Goal: Download file/media

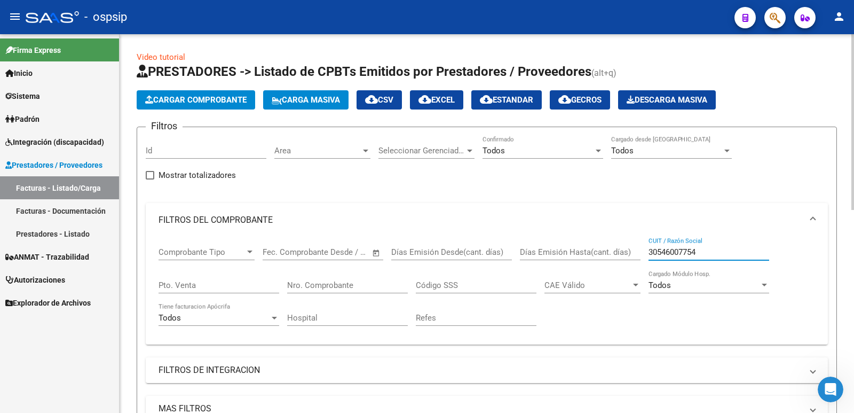
click at [588, 240] on div "Comprobante Tipo Comprobante Tipo Fecha inicio – Fecha fin Fec. Comprobante Des…" at bounding box center [487, 286] width 657 height 99
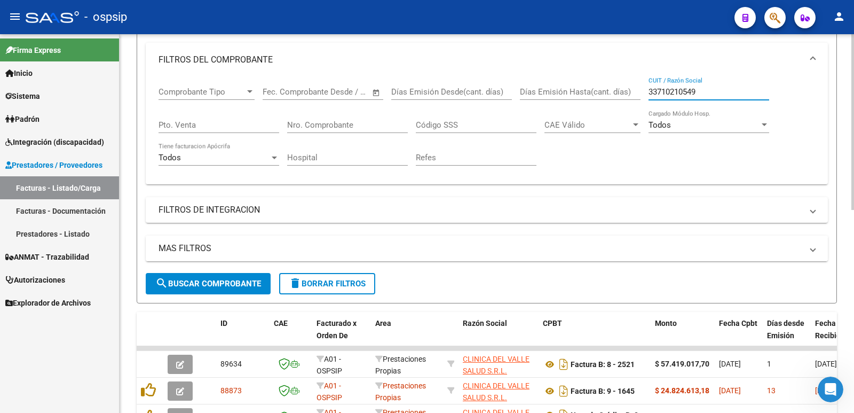
scroll to position [214, 0]
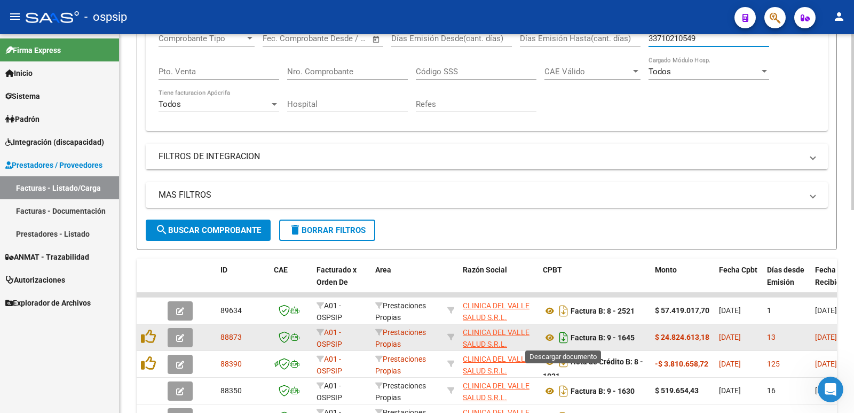
type input "33710210549"
click at [566, 338] on icon "Descargar documento" at bounding box center [564, 337] width 14 height 17
click at [550, 338] on icon at bounding box center [550, 337] width 14 height 13
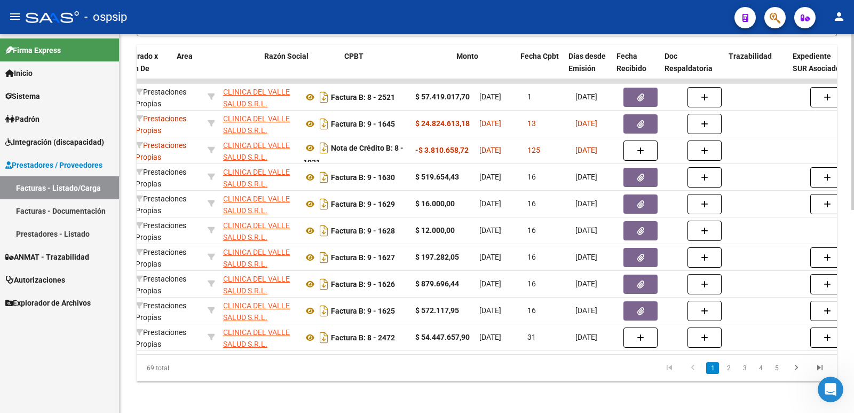
scroll to position [0, 246]
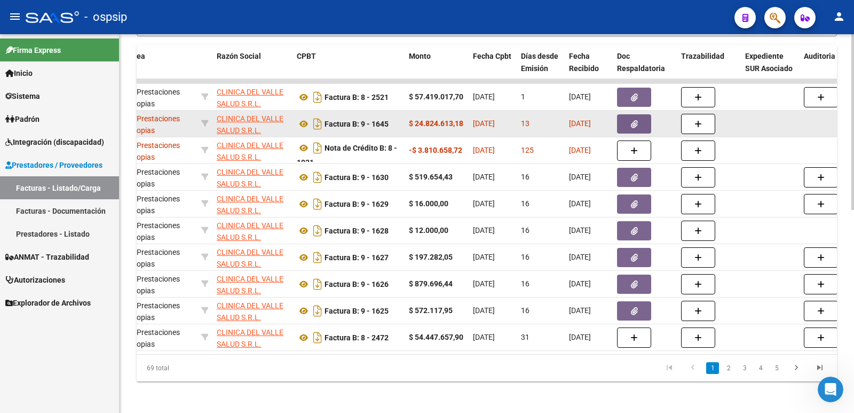
click at [636, 122] on icon "button" at bounding box center [634, 124] width 7 height 8
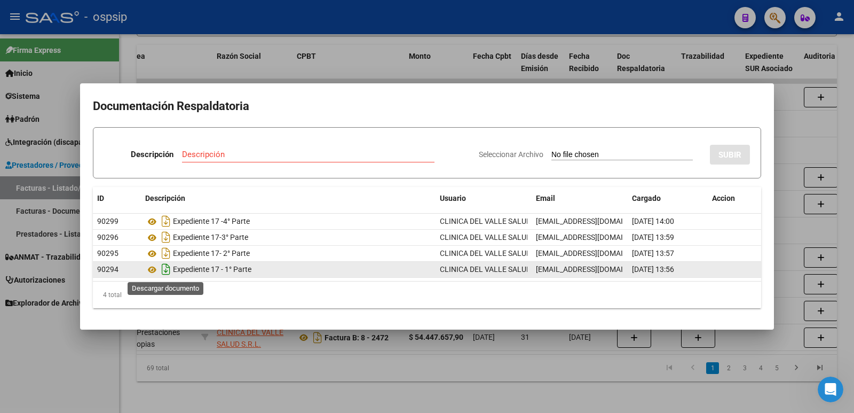
click at [166, 270] on icon "Descargar documento" at bounding box center [166, 269] width 14 height 17
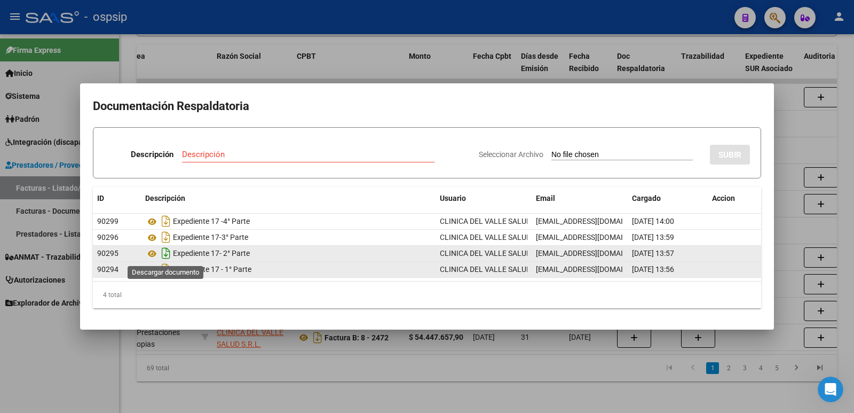
click at [166, 255] on icon "Descargar documento" at bounding box center [166, 253] width 14 height 17
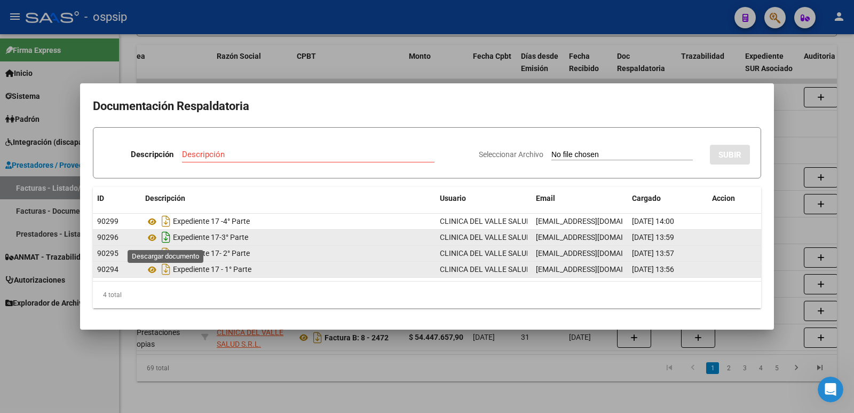
click at [169, 235] on icon "Descargar documento" at bounding box center [166, 237] width 14 height 17
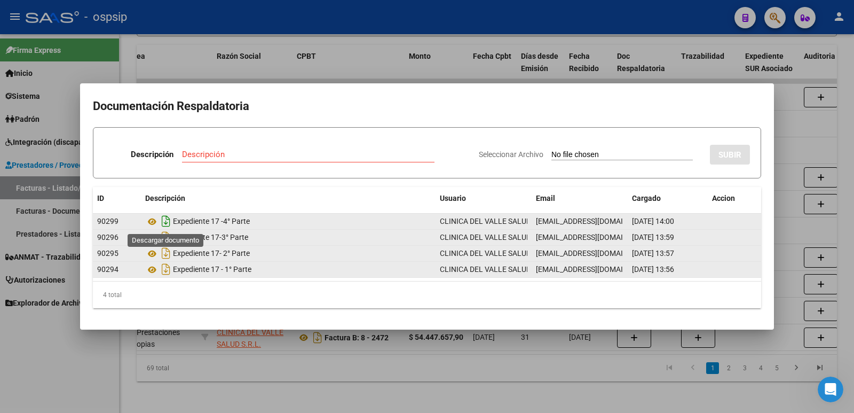
click at [170, 223] on icon "Descargar documento" at bounding box center [166, 221] width 14 height 17
click at [153, 267] on icon at bounding box center [152, 269] width 14 height 13
